Goal: Check status: Check status

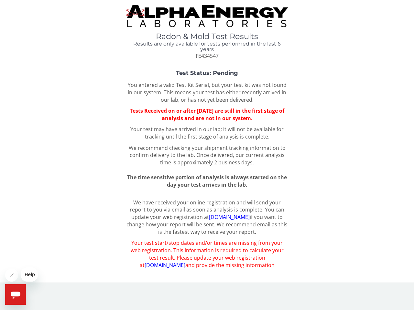
click at [12, 275] on icon "Close message from company" at bounding box center [11, 275] width 3 height 3
click at [29, 275] on span "Help" at bounding box center [30, 274] width 10 height 5
click at [16, 295] on icon "Open messaging window" at bounding box center [16, 296] width 10 height 8
